Goal: Information Seeking & Learning: Learn about a topic

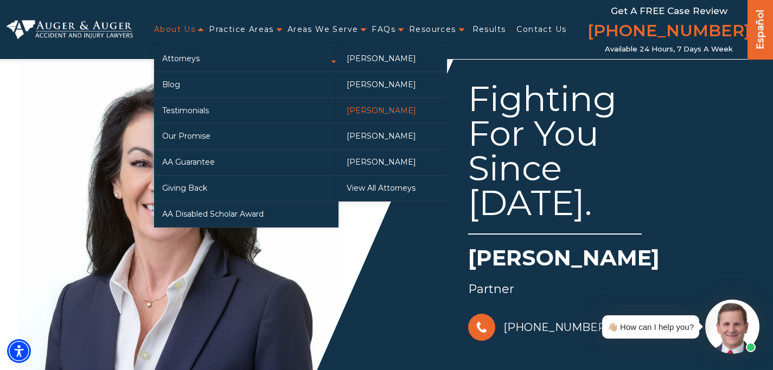
click at [369, 106] on link "[PERSON_NAME]" at bounding box center [392, 110] width 108 height 25
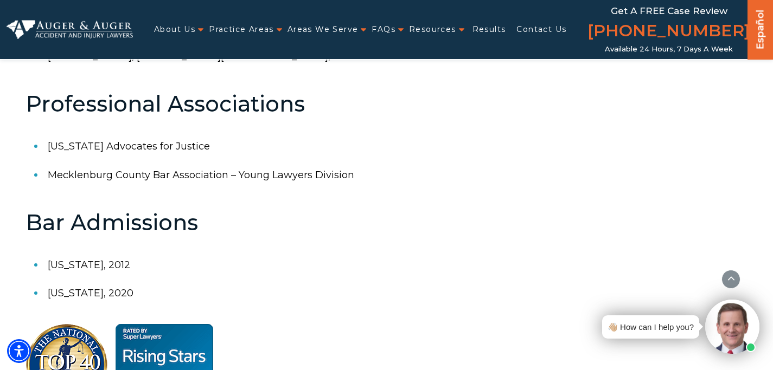
scroll to position [749, 0]
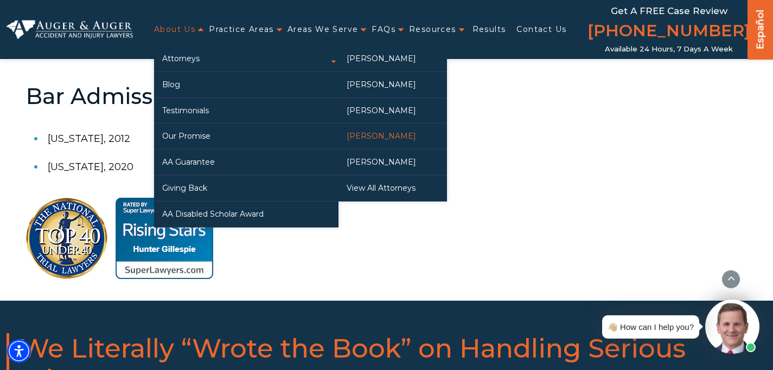
click at [366, 138] on link "[PERSON_NAME]" at bounding box center [392, 136] width 108 height 25
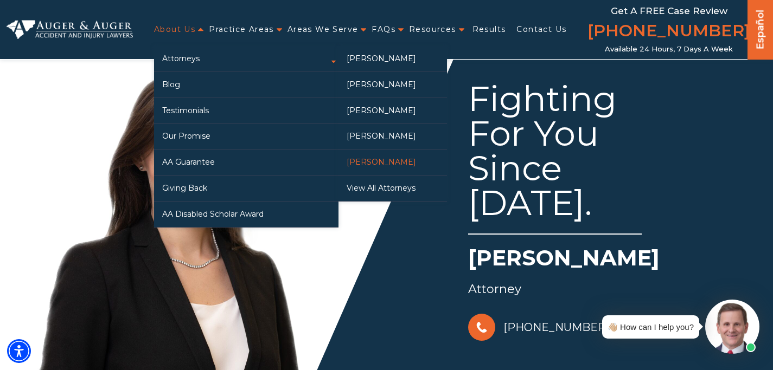
click at [375, 162] on link "[PERSON_NAME]" at bounding box center [392, 162] width 108 height 25
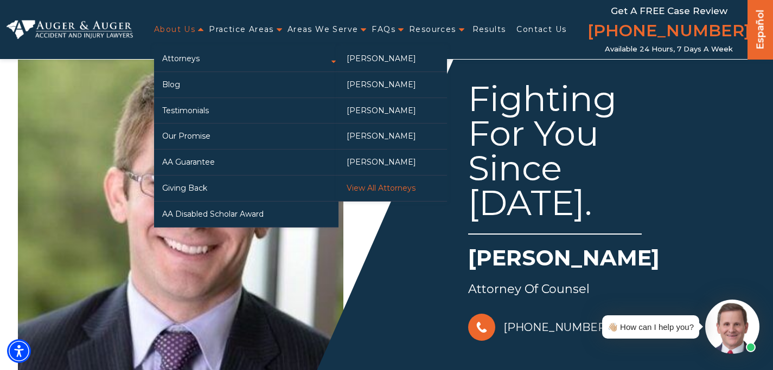
click at [363, 187] on link "View All Attorneys" at bounding box center [392, 188] width 108 height 25
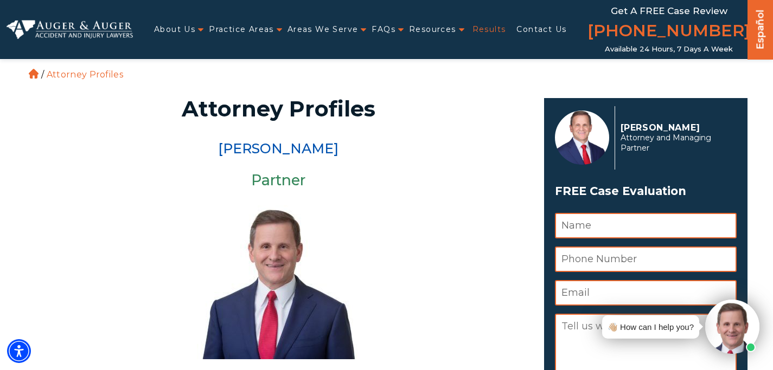
click at [486, 34] on link "Results" at bounding box center [489, 29] width 34 height 22
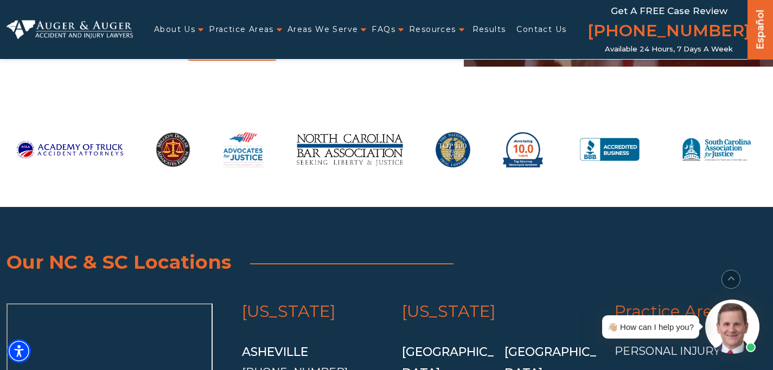
scroll to position [2689, 0]
